Goal: Information Seeking & Learning: Find contact information

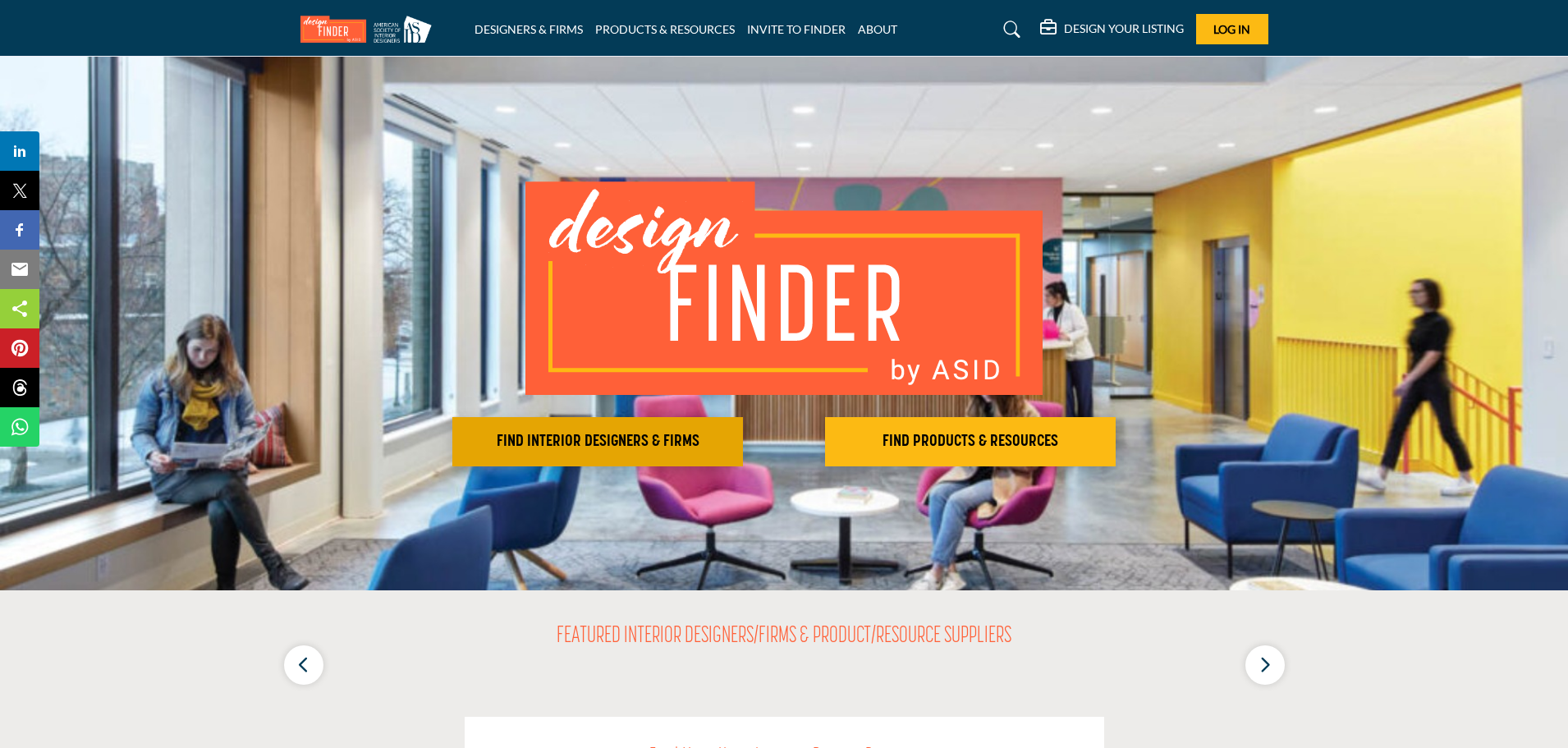
click at [584, 445] on h2 "FIND INTERIOR DESIGNERS & FIRMS" at bounding box center [597, 442] width 281 height 20
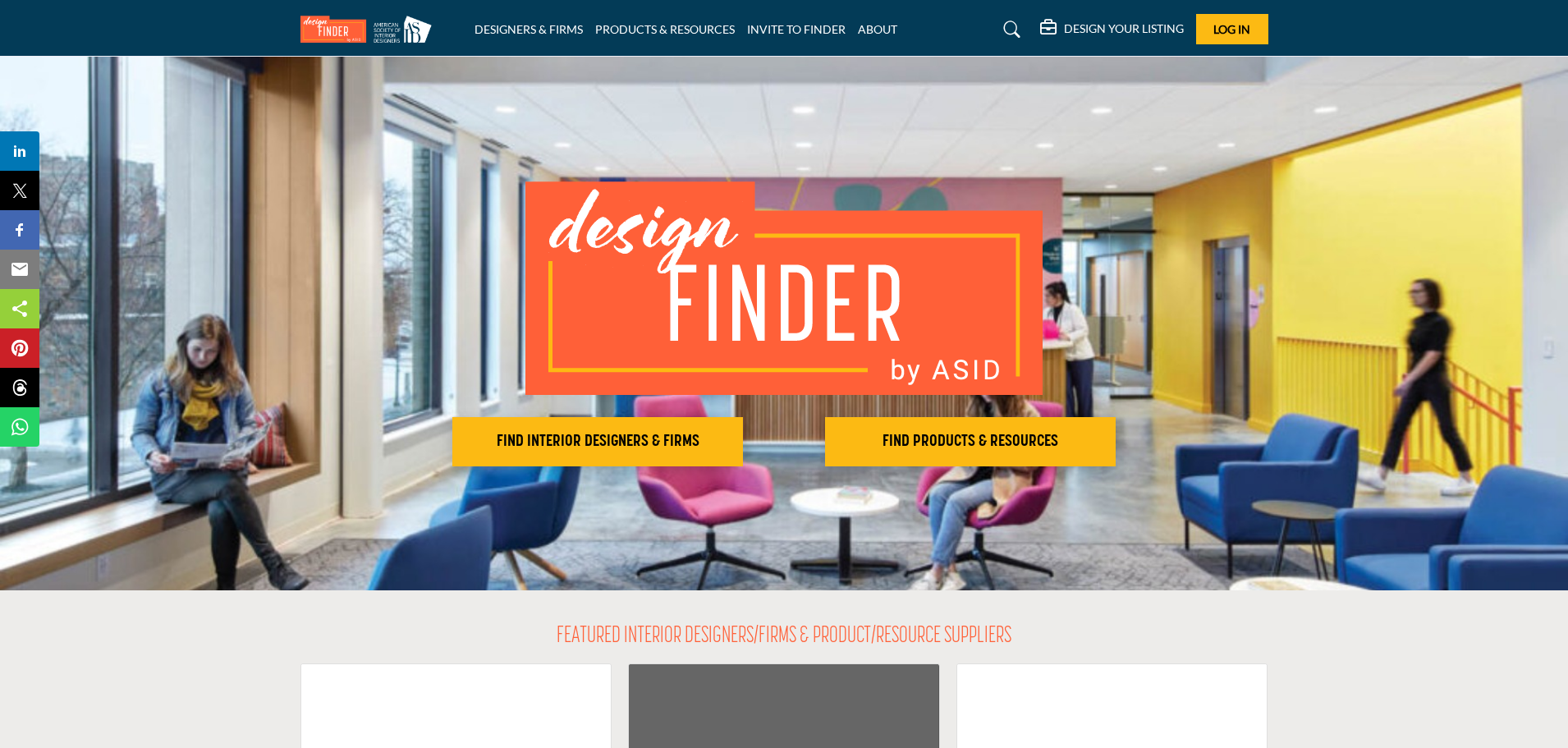
scroll to position [329, 0]
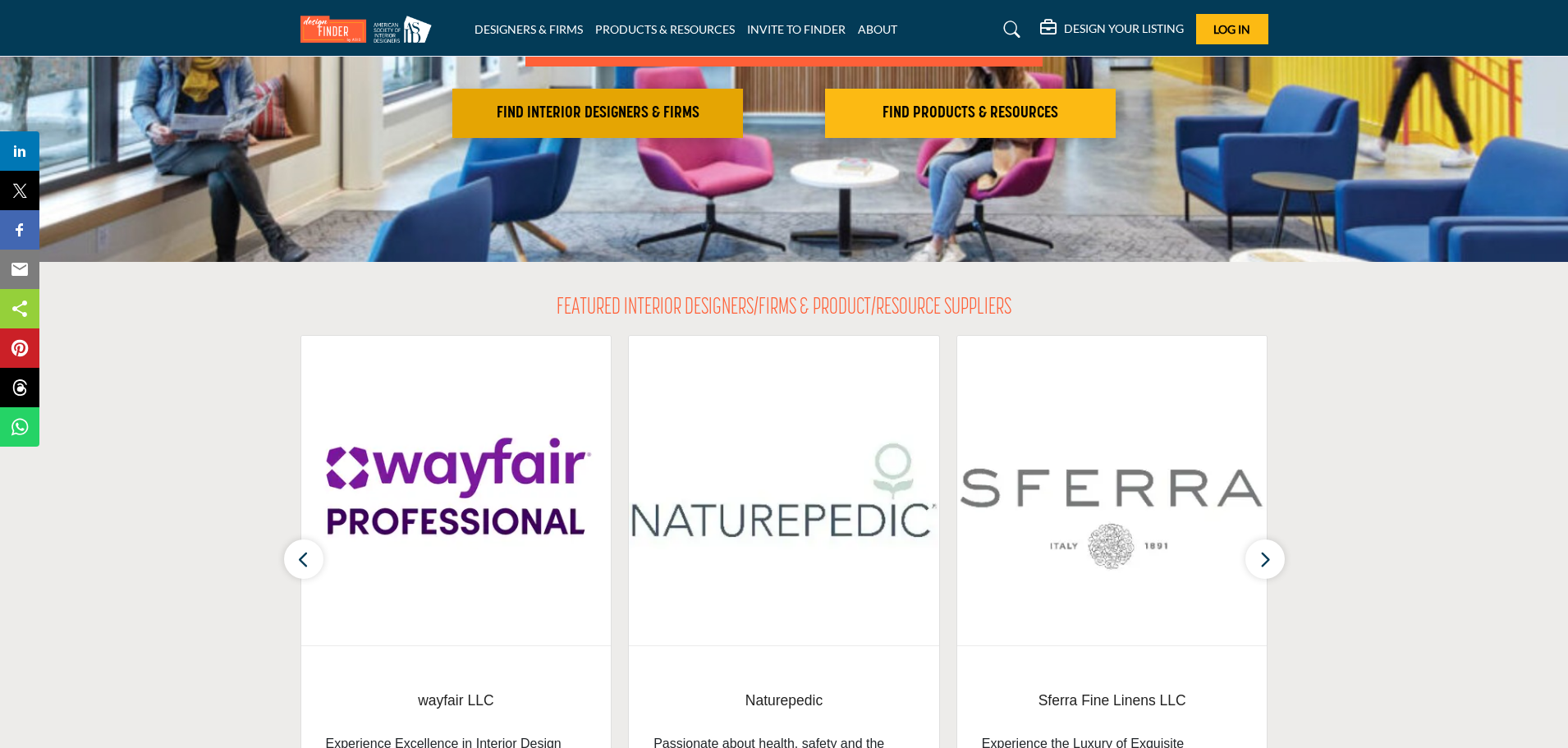
click at [622, 107] on h2 "FIND INTERIOR DESIGNERS & FIRMS" at bounding box center [597, 113] width 281 height 20
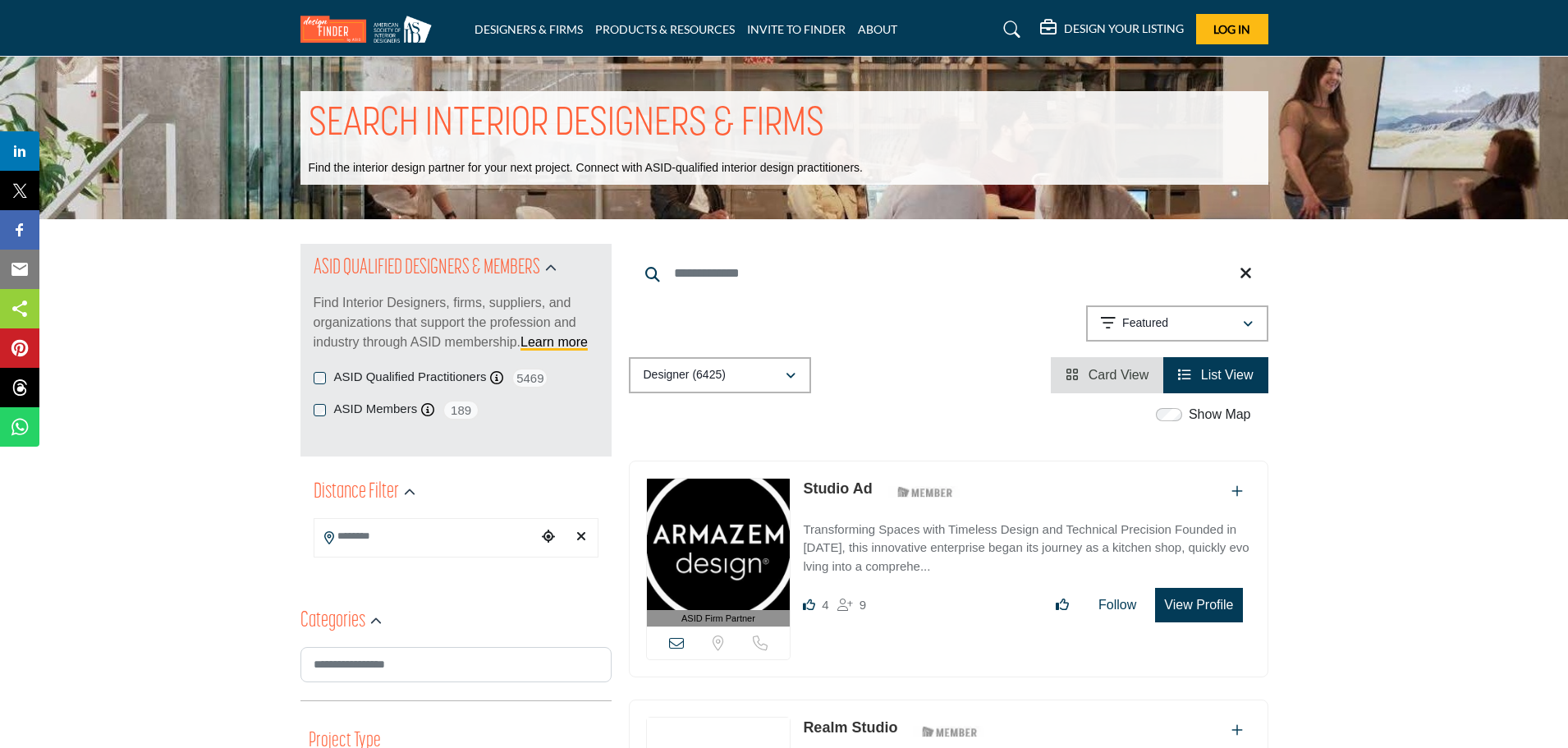
scroll to position [164, 0]
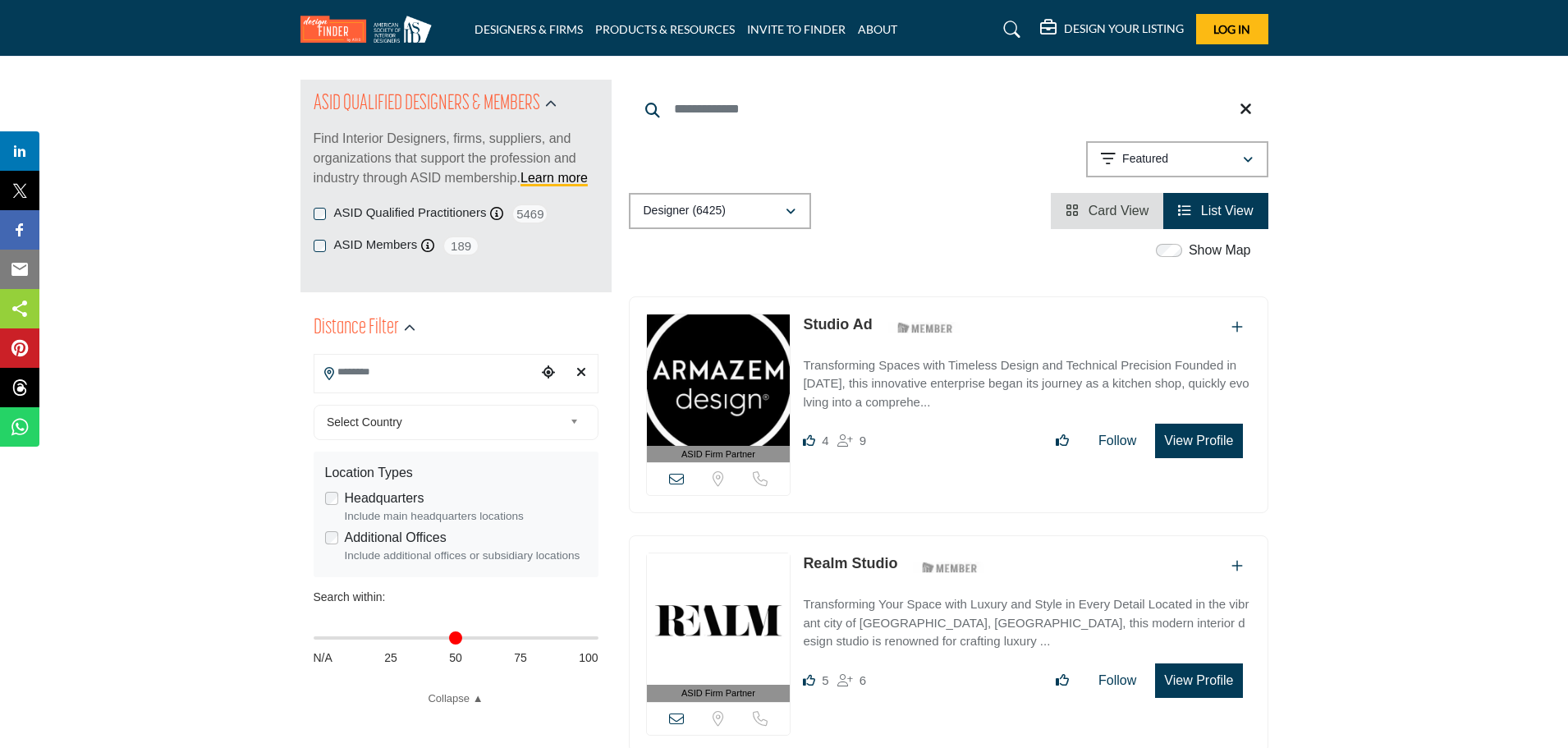
click at [453, 373] on input "Search Location" at bounding box center [424, 372] width 221 height 32
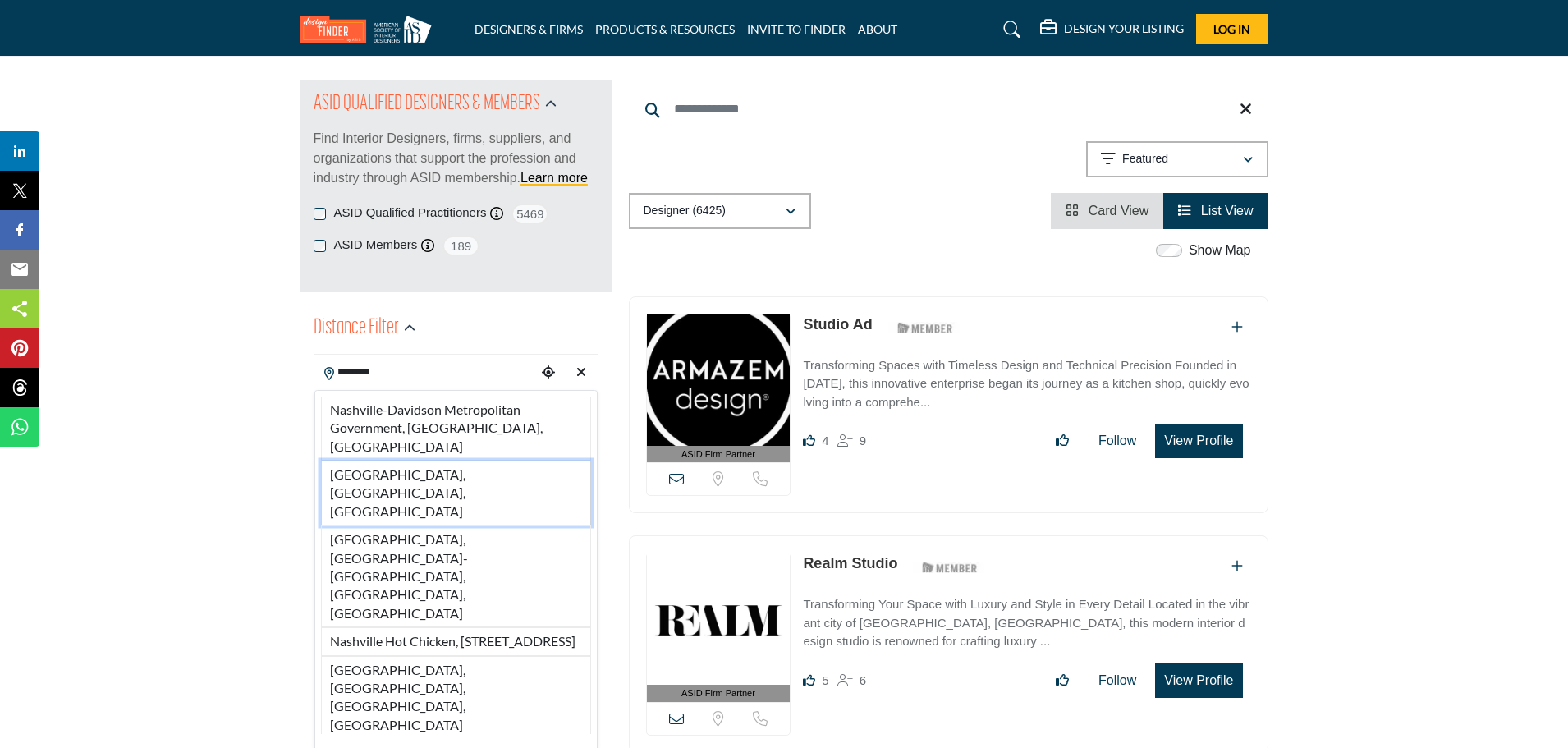
click at [426, 461] on li "Nashville, TN, USA" at bounding box center [456, 493] width 270 height 65
type input "**********"
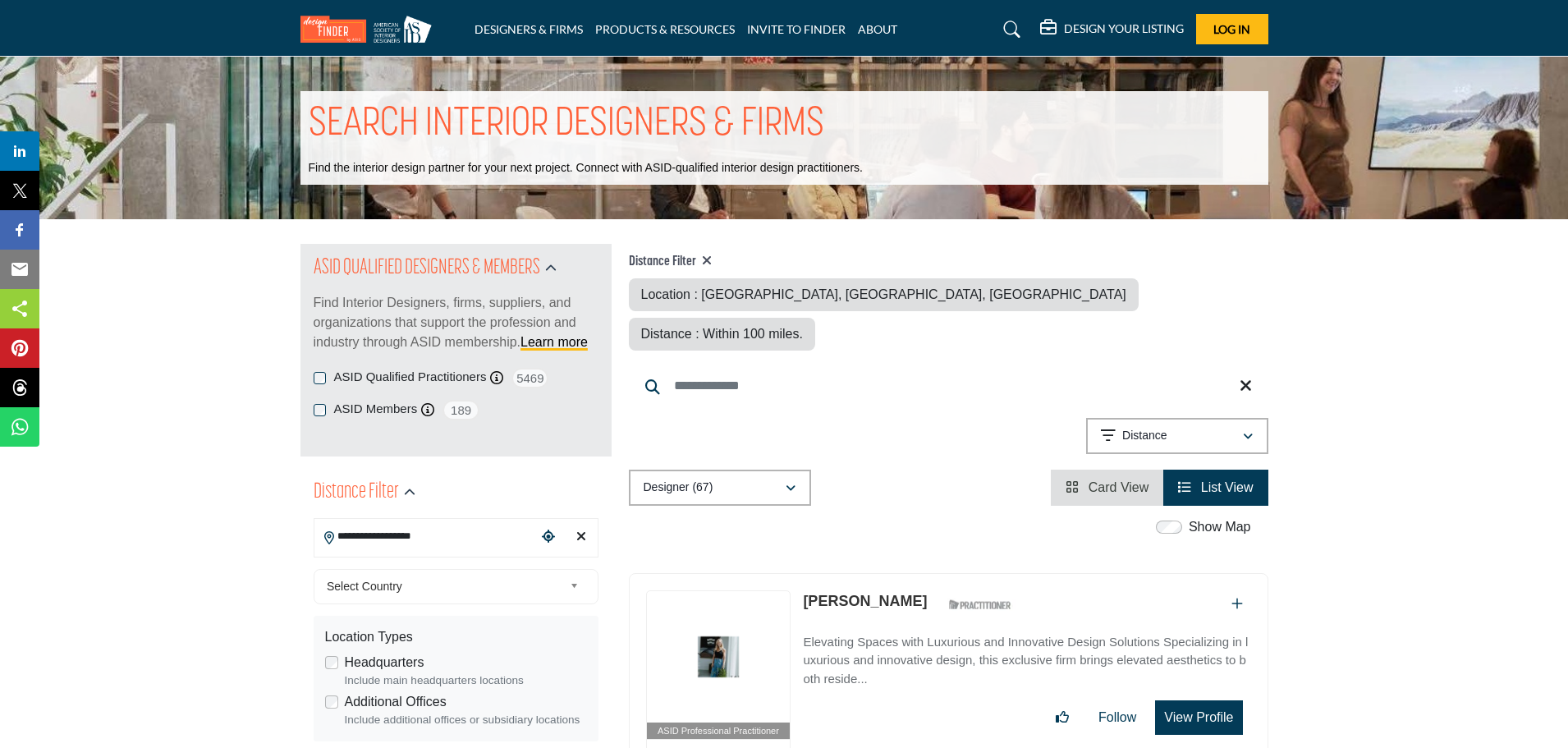
scroll to position [82, 0]
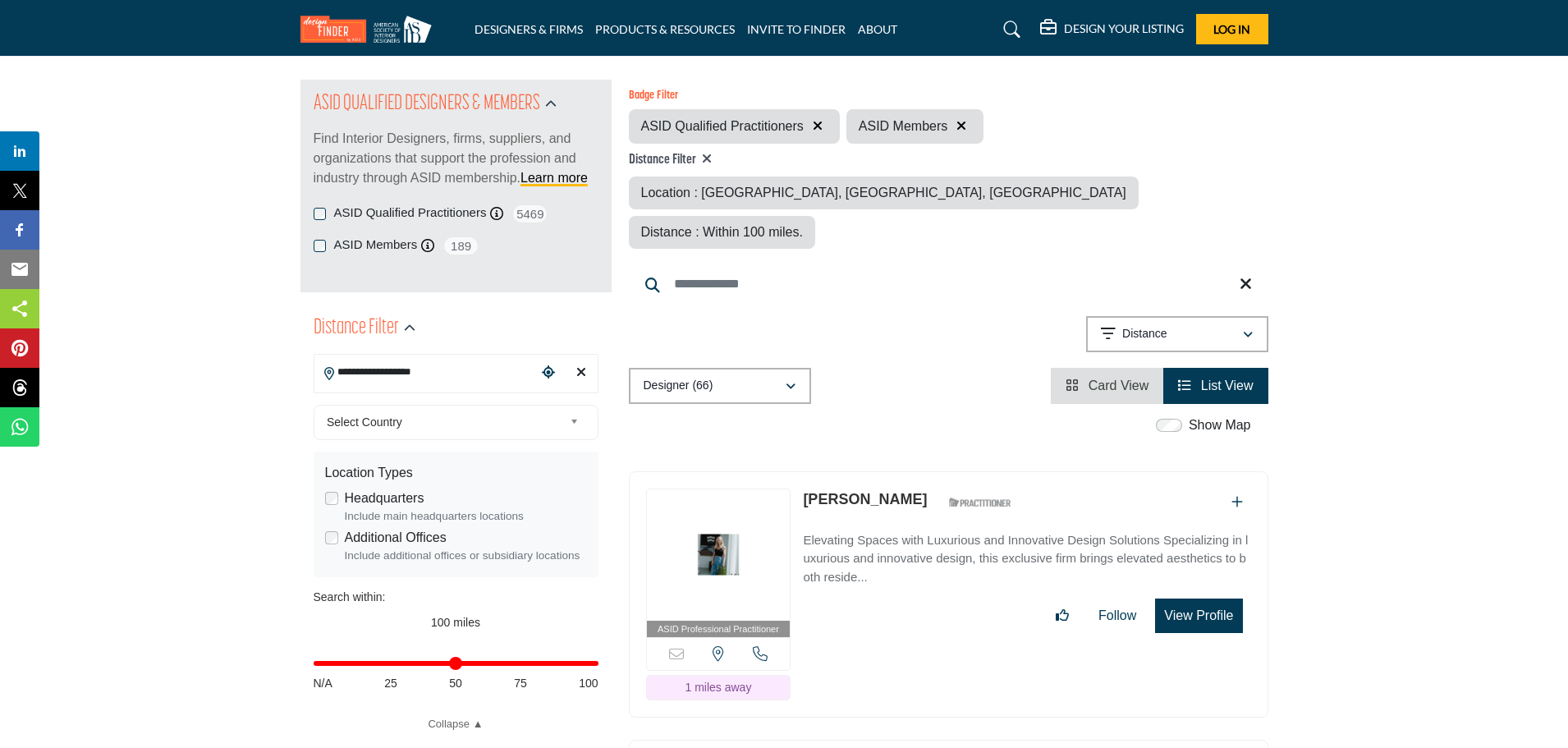
scroll to position [246, 0]
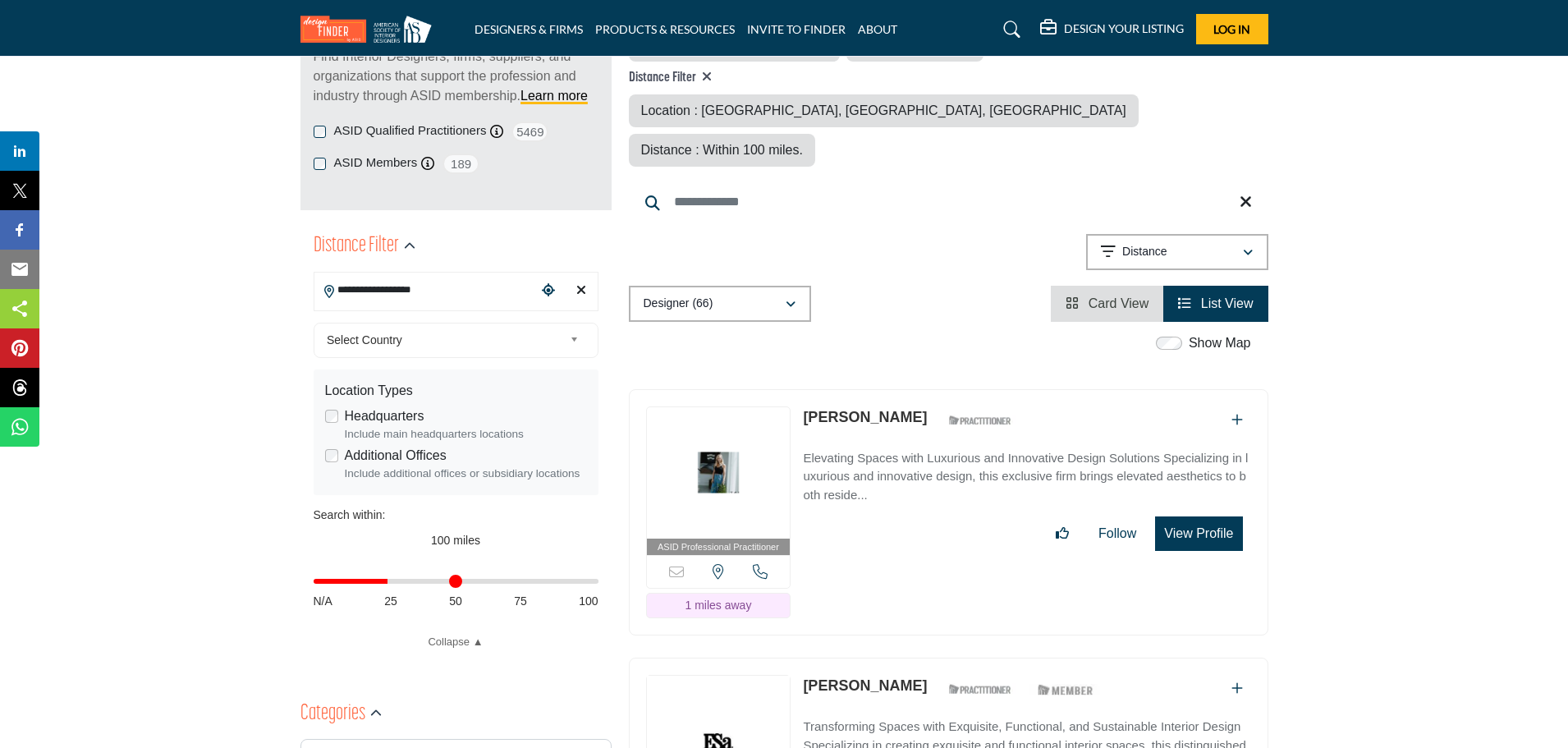
type input "**"
click at [389, 579] on input "Distance in miles" at bounding box center [455, 580] width 284 height 3
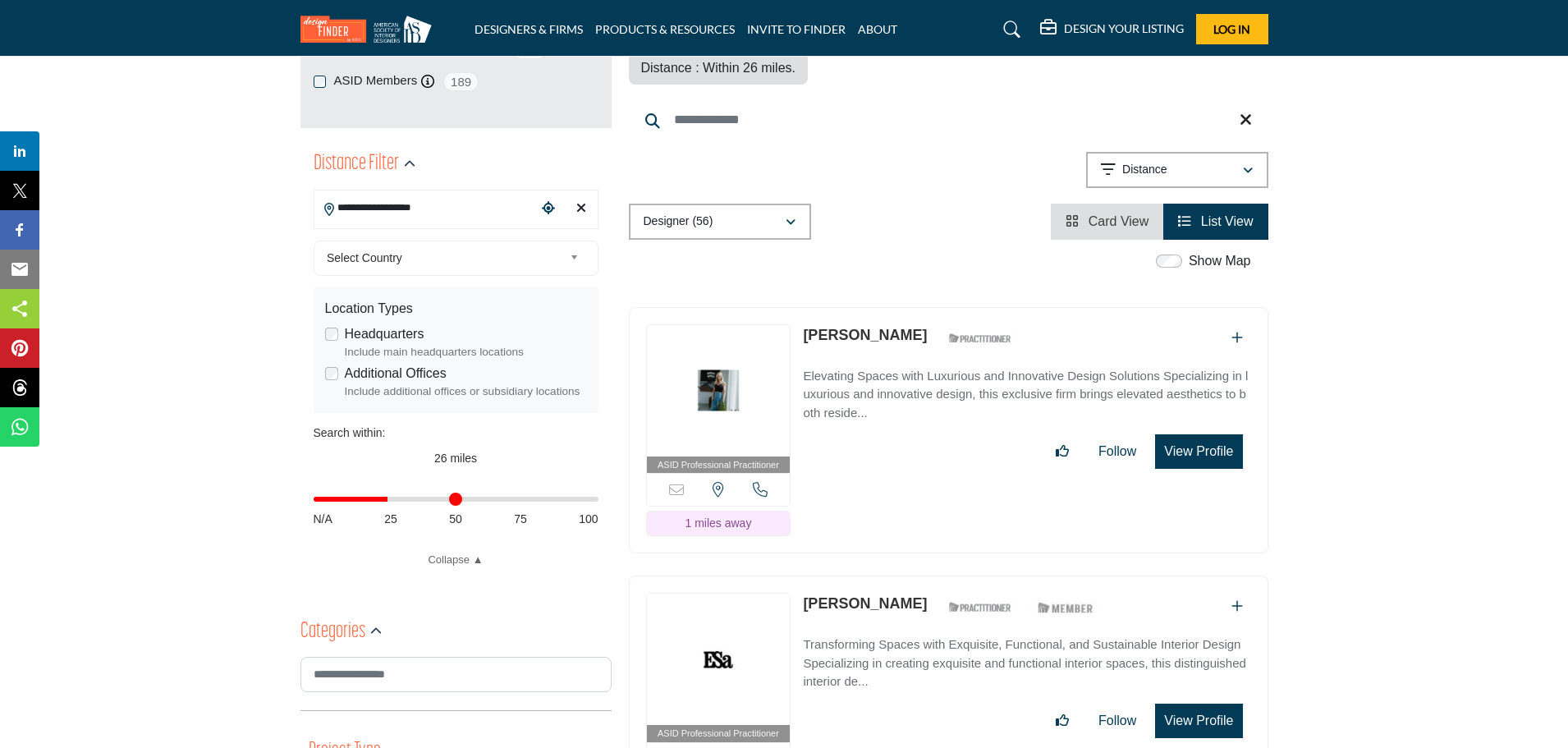
scroll to position [575, 0]
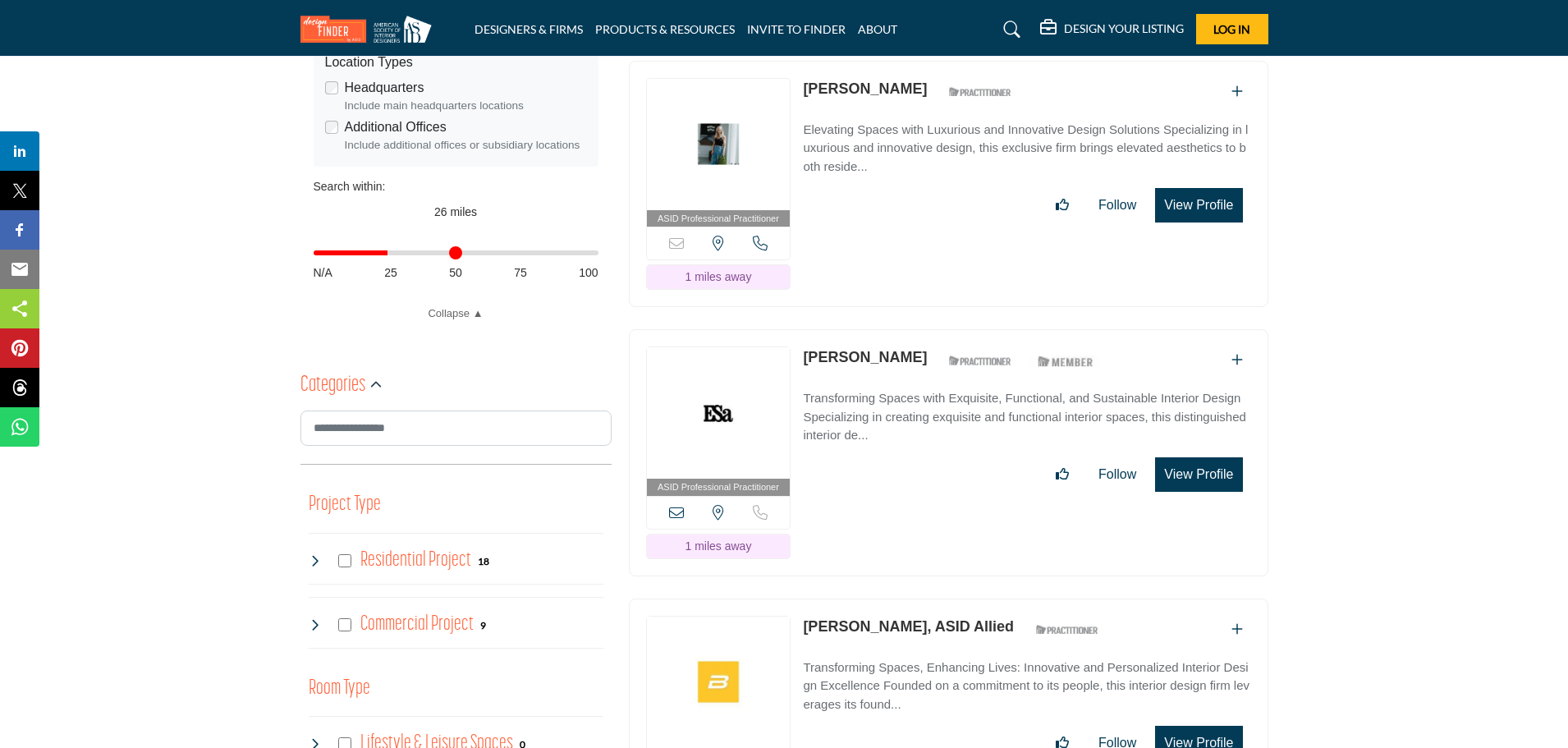
click at [335, 555] on div "Residential Project 18" at bounding box center [398, 560] width 181 height 30
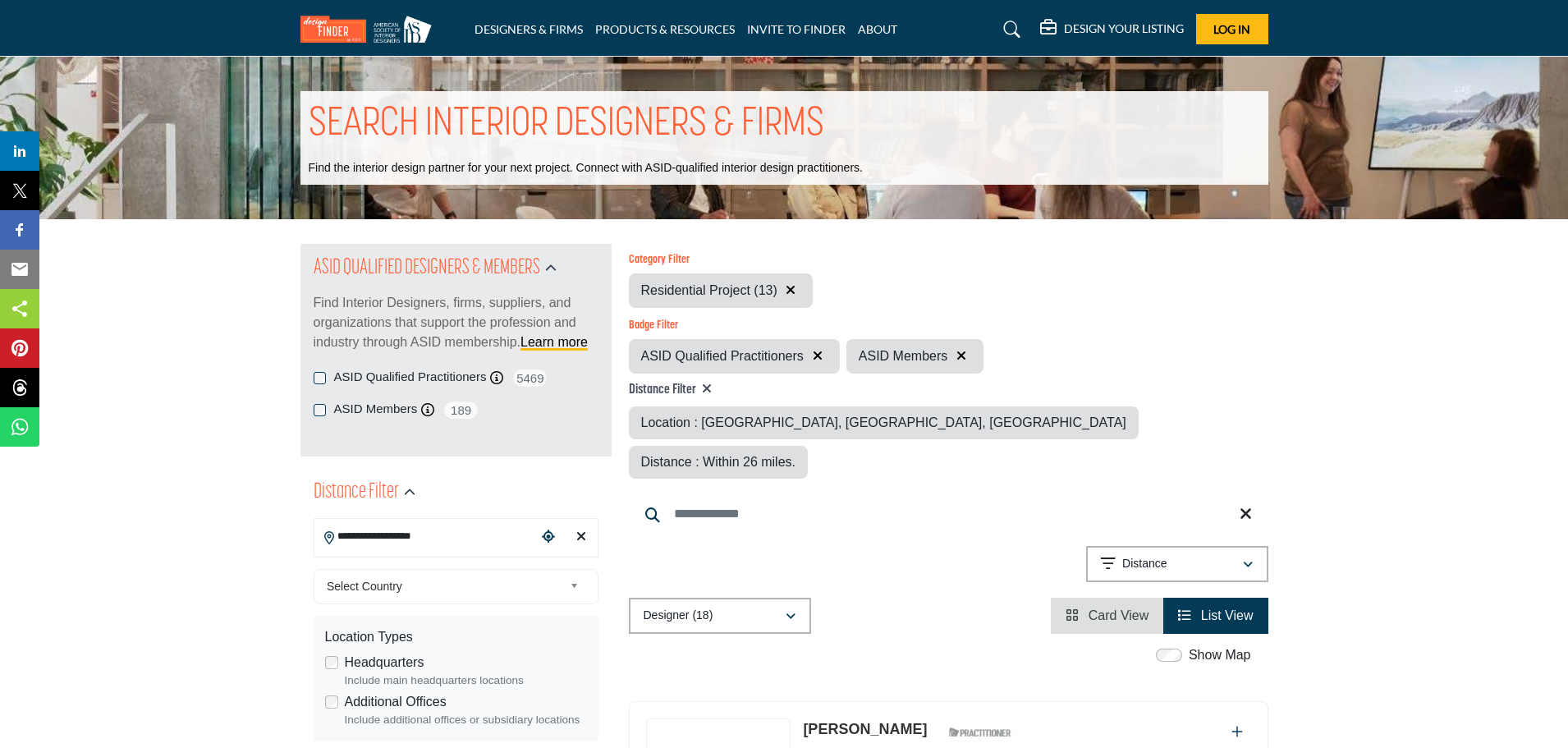
scroll to position [82, 0]
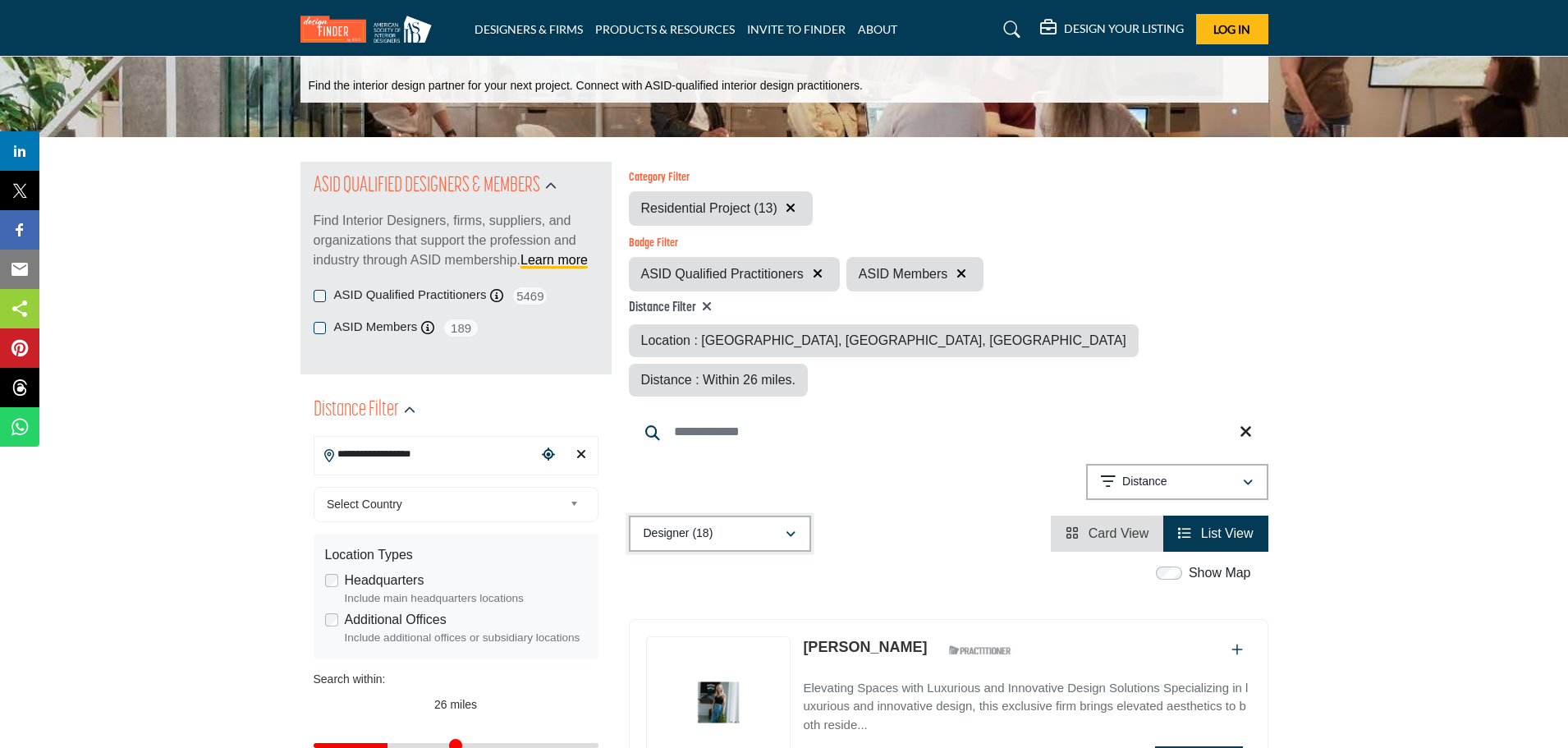
click at [753, 515] on button "Designer (18)" at bounding box center [719, 533] width 182 height 36
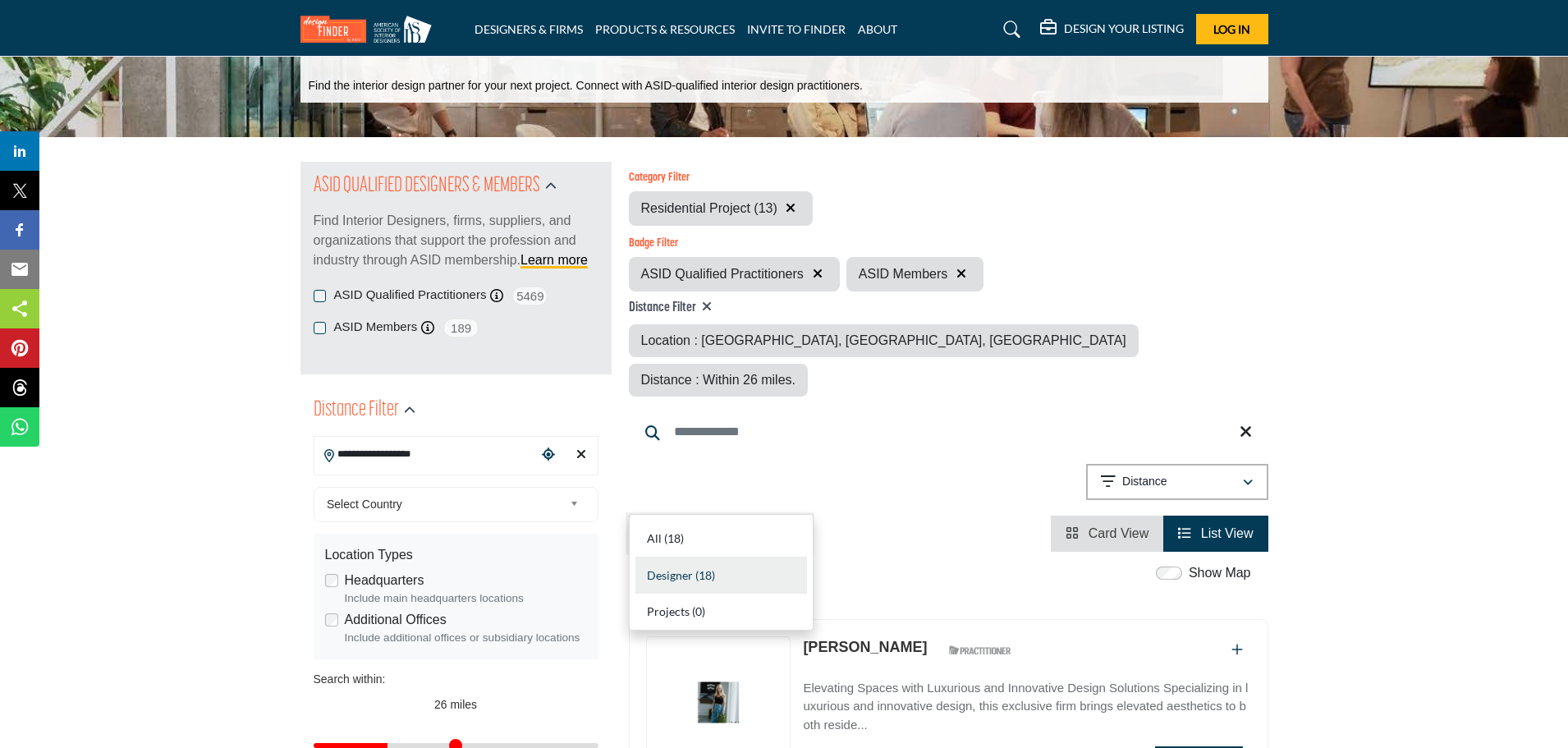
click at [753, 515] on button "Designer (18)" at bounding box center [719, 533] width 182 height 36
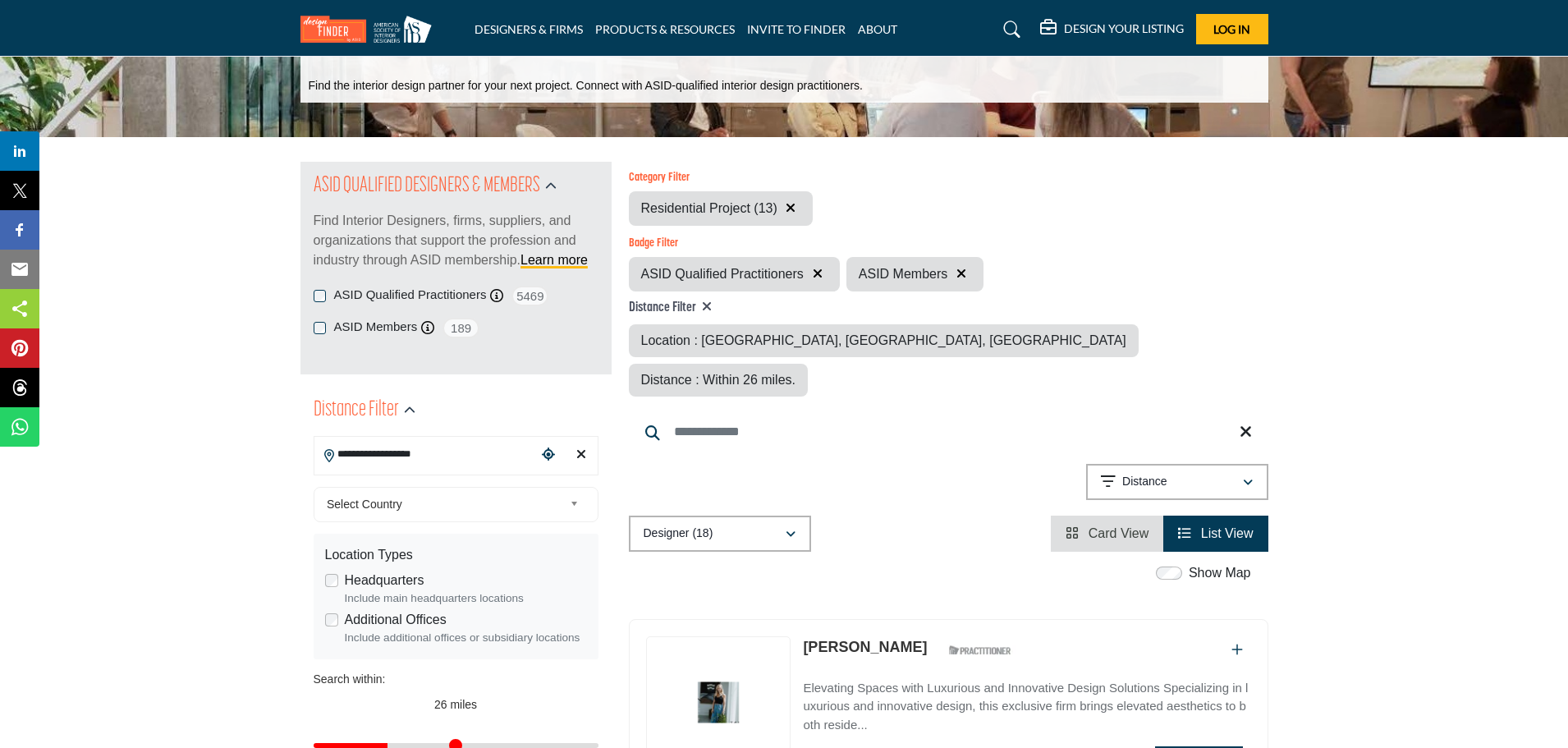
click at [794, 204] on icon "button" at bounding box center [790, 208] width 10 height 13
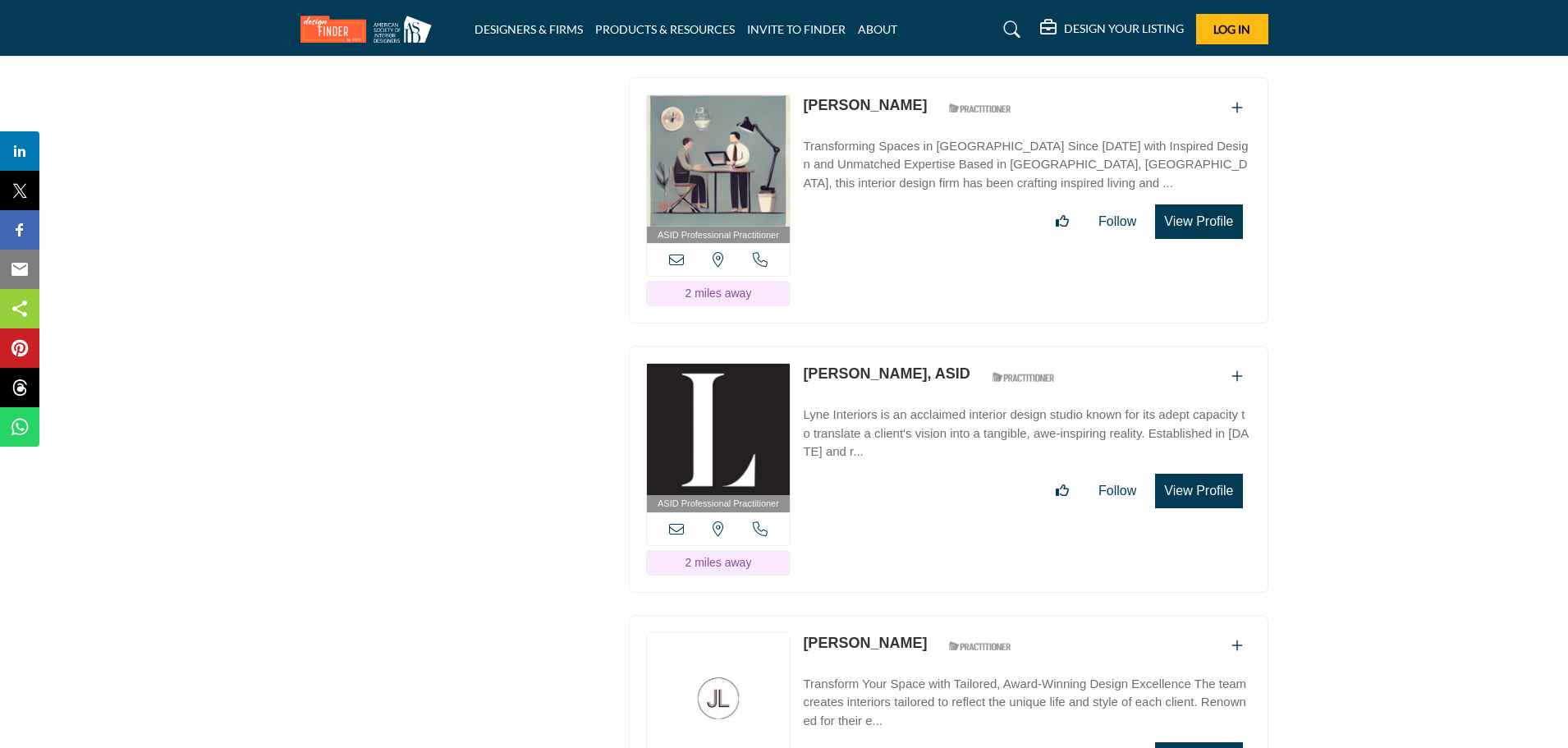
scroll to position [3201, 0]
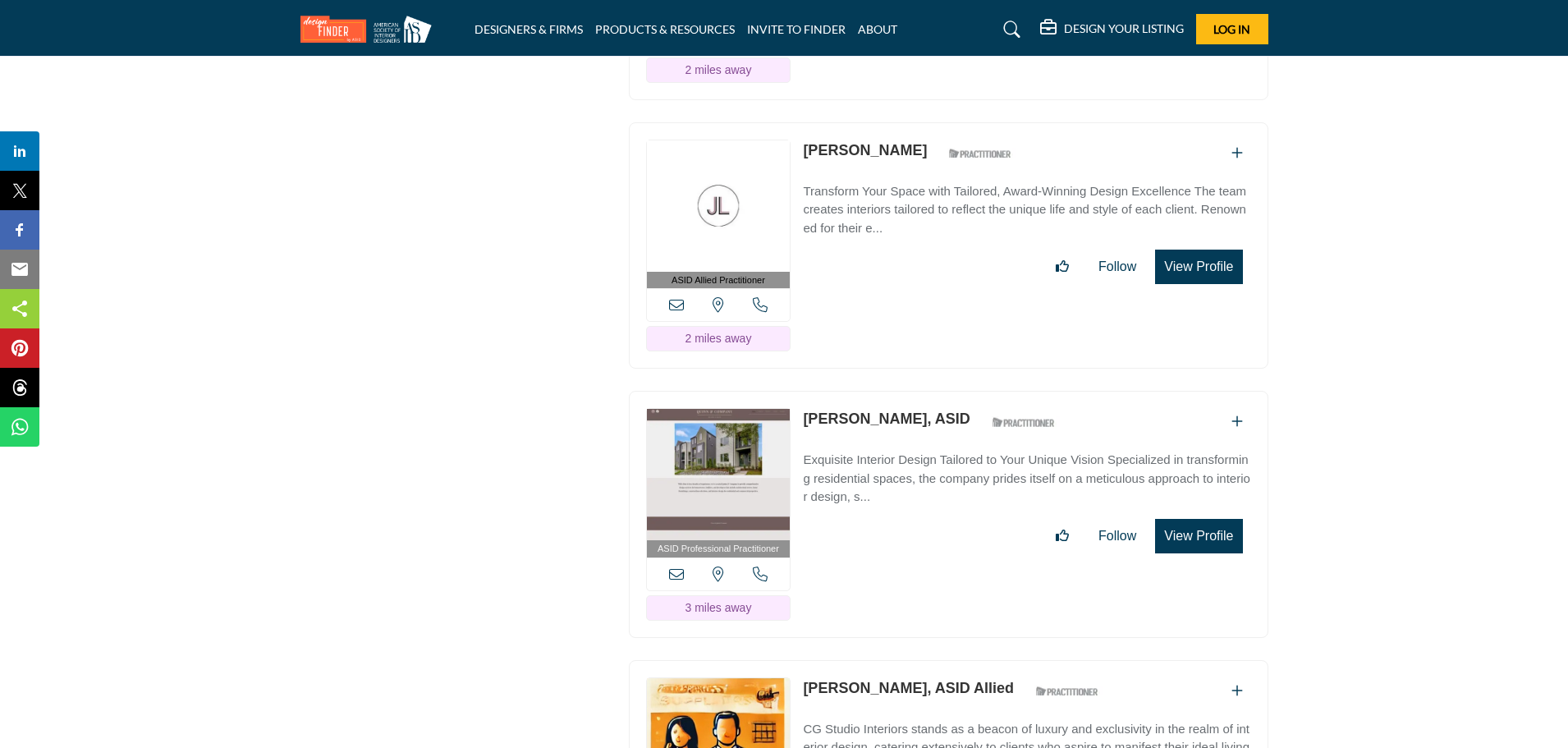
click at [888, 142] on link "[PERSON_NAME]" at bounding box center [864, 149] width 124 height 16
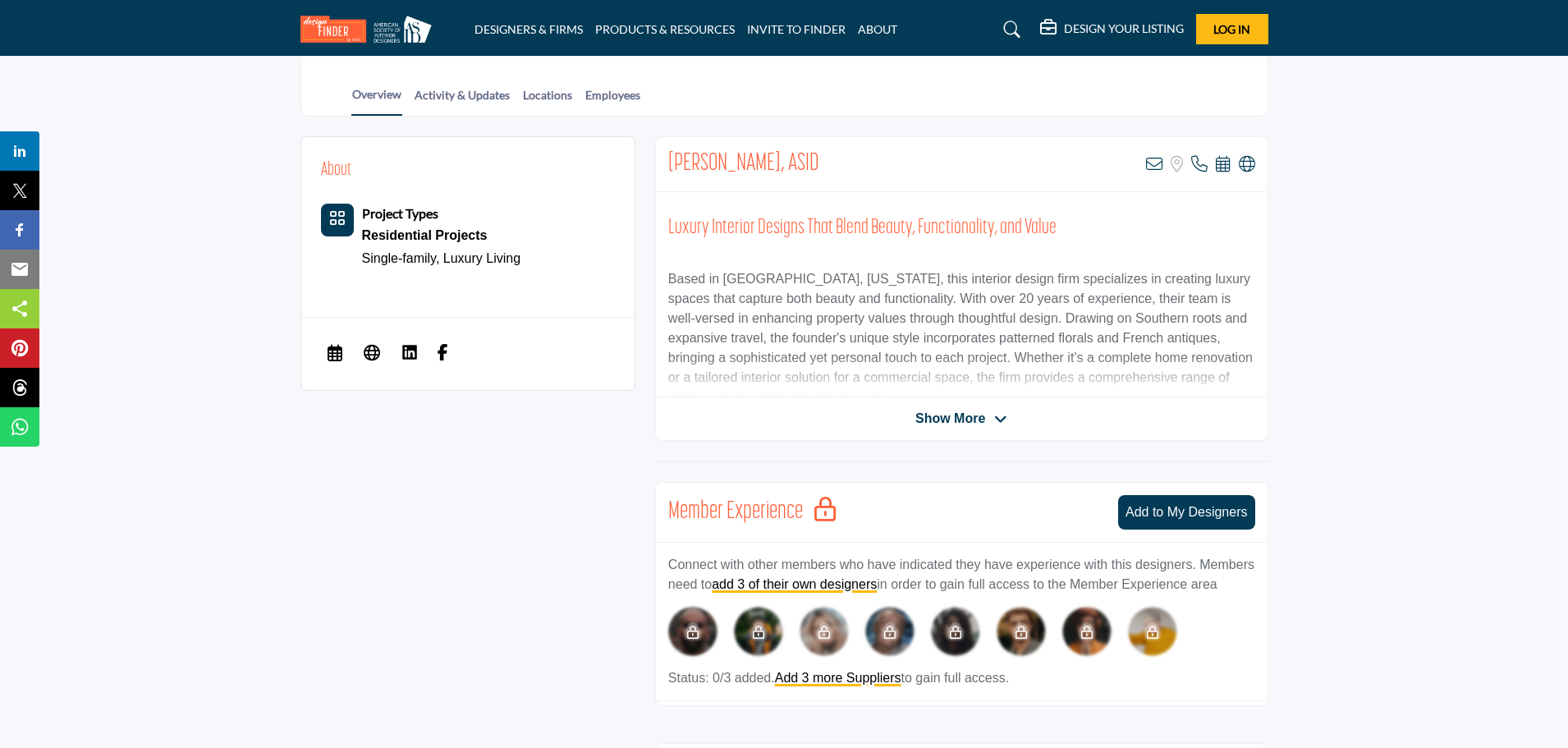
scroll to position [492, 0]
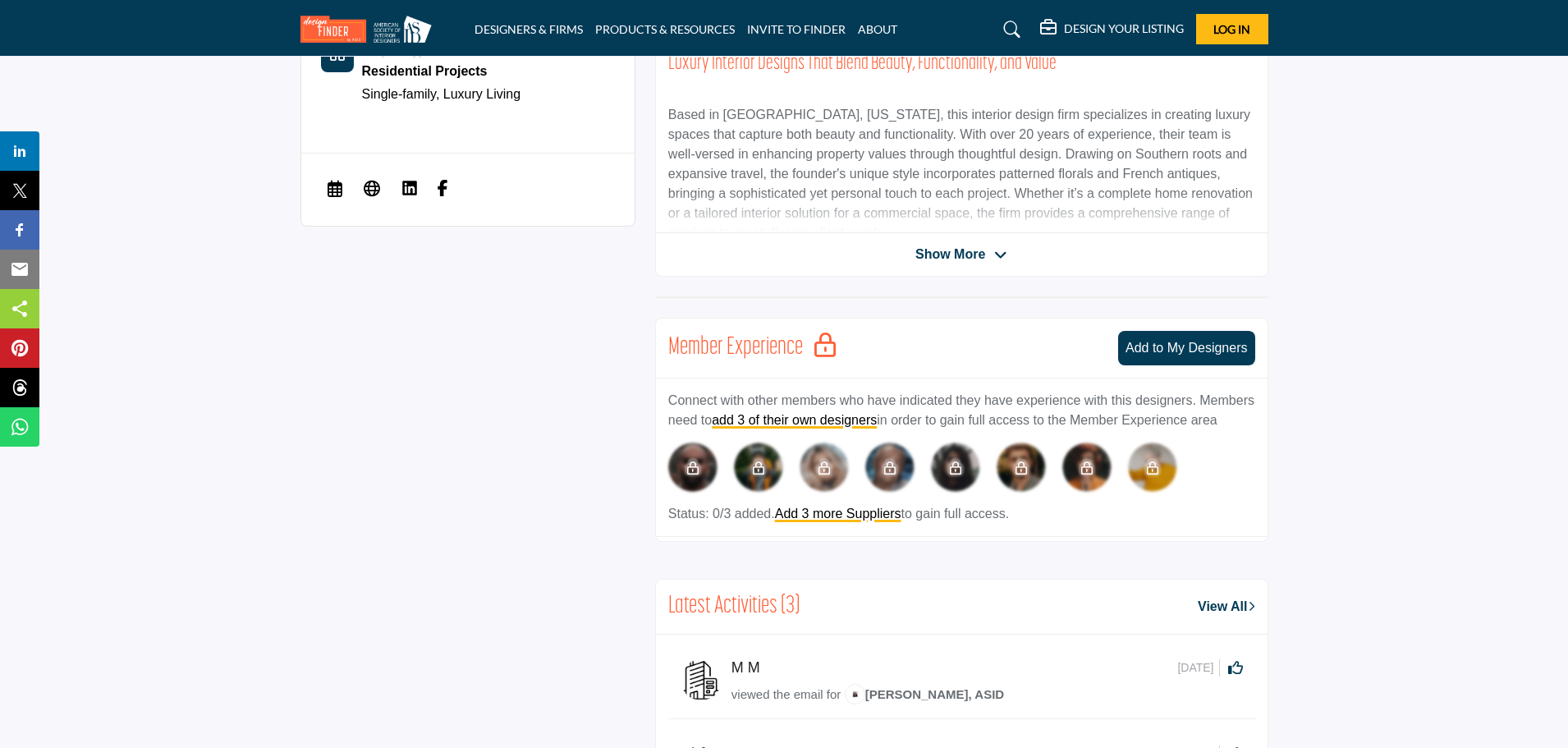
click at [966, 256] on span "Show More" at bounding box center [949, 254] width 70 height 20
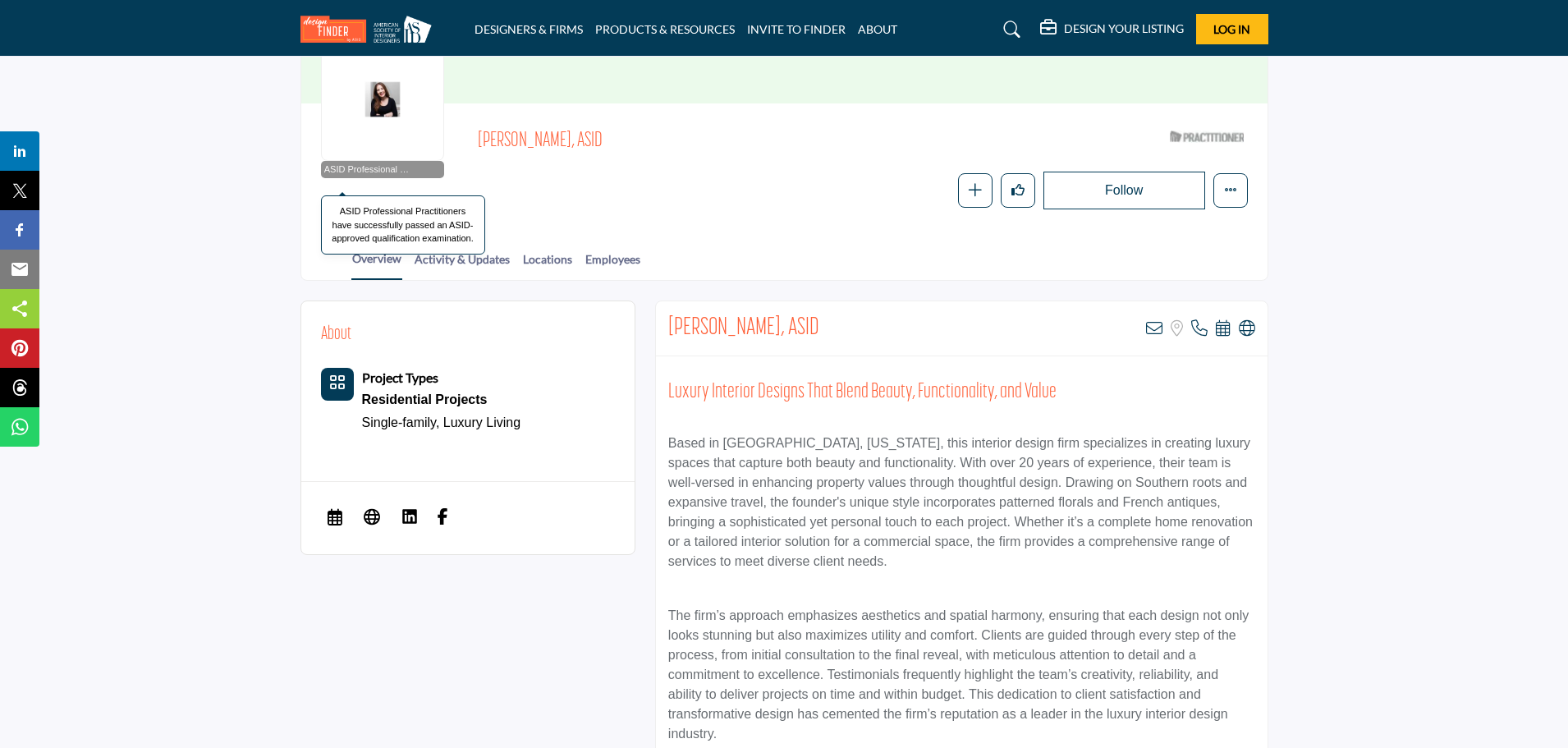
scroll to position [0, 0]
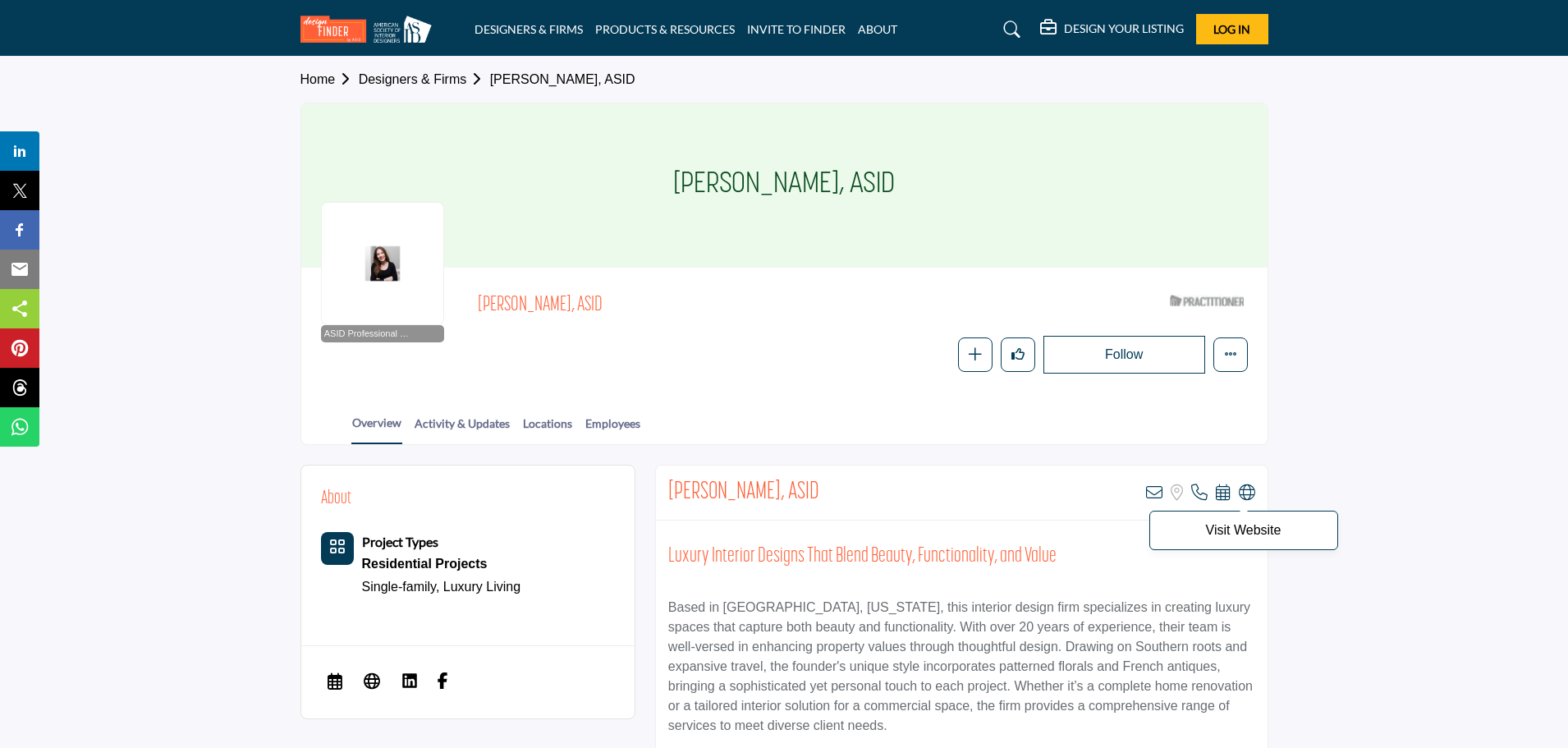
click at [1248, 492] on icon at bounding box center [1246, 492] width 16 height 16
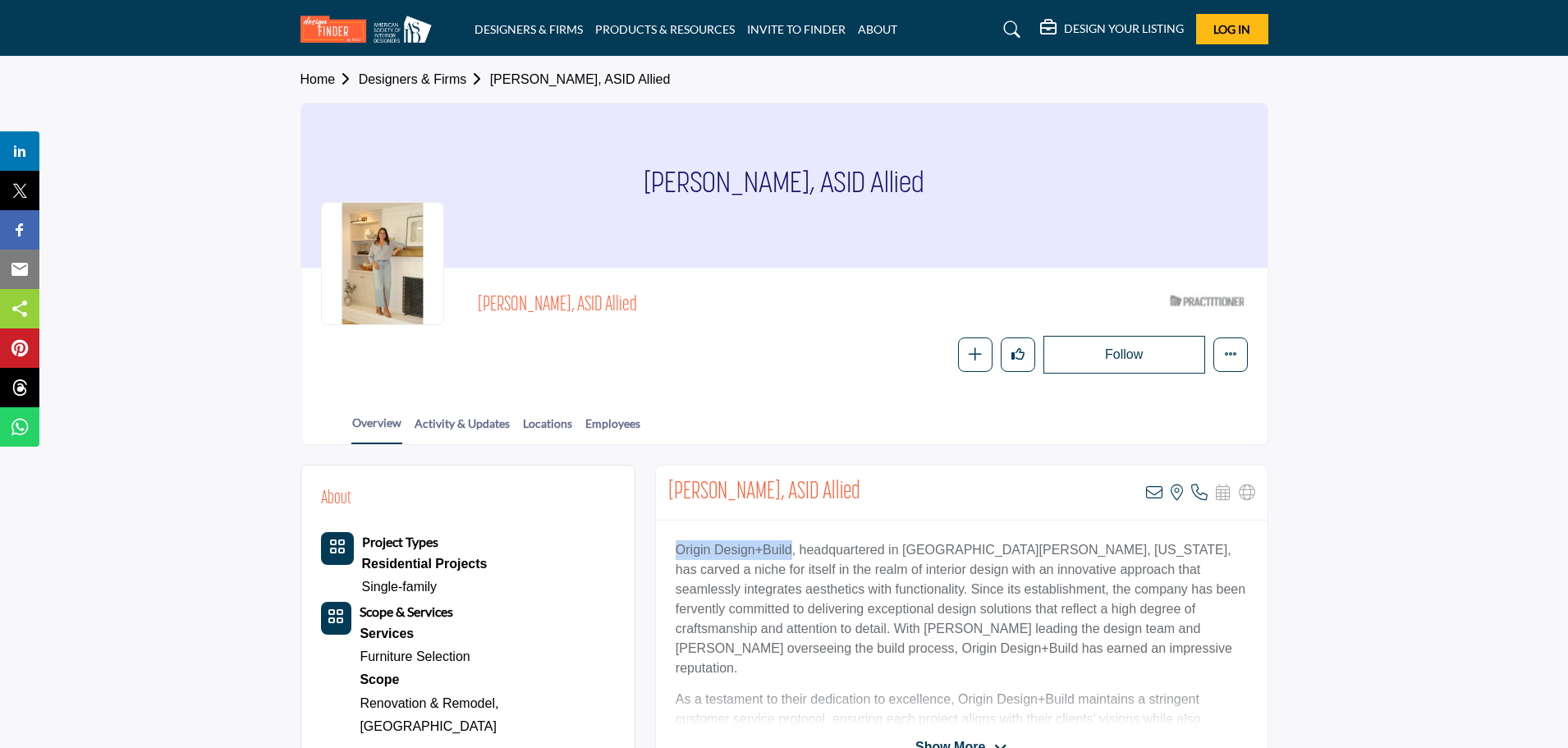
drag, startPoint x: 789, startPoint y: 544, endPoint x: 677, endPoint y: 546, distance: 112.0
click at [677, 546] on p "Origin Design+Build, headquartered in Mt.Juliet, Tennessee, has carved a niche …" at bounding box center [961, 609] width 572 height 138
copy p "Origin Design+Build"
